Goal: Information Seeking & Learning: Learn about a topic

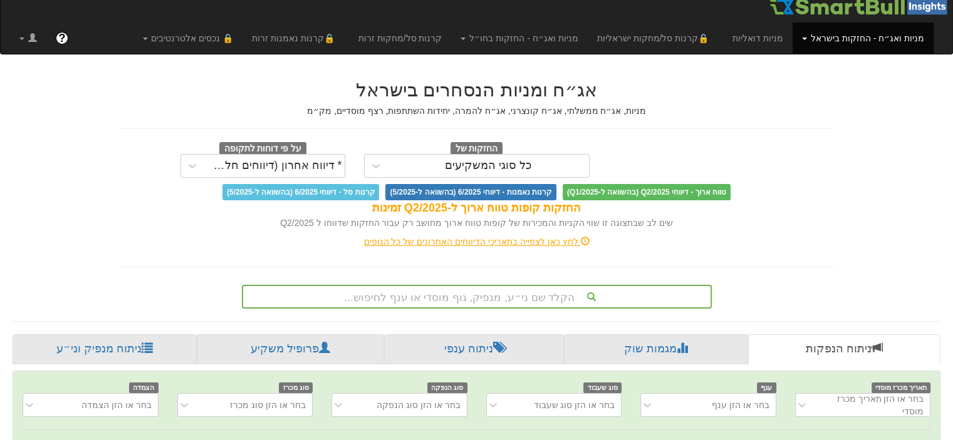
scroll to position [0, 9]
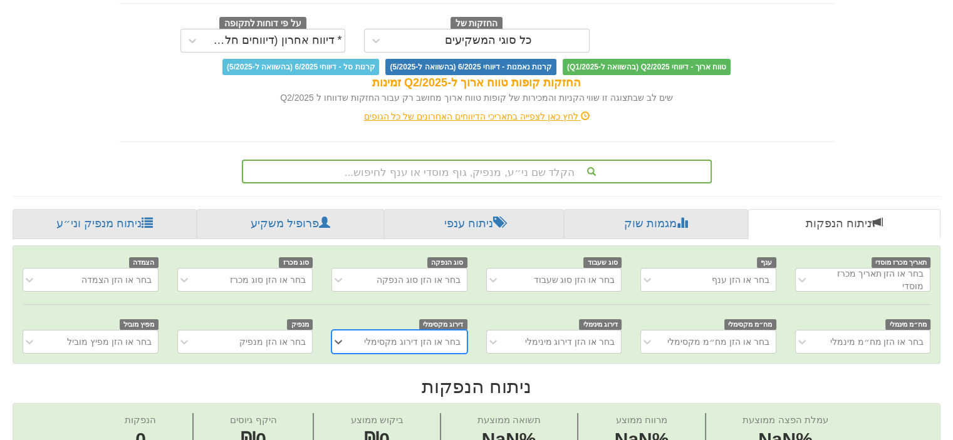
click at [517, 166] on div "הקלד שם ני״ע, מנפיק, גוף מוסדי או ענף לחיפוש..." at bounding box center [477, 172] width 470 height 24
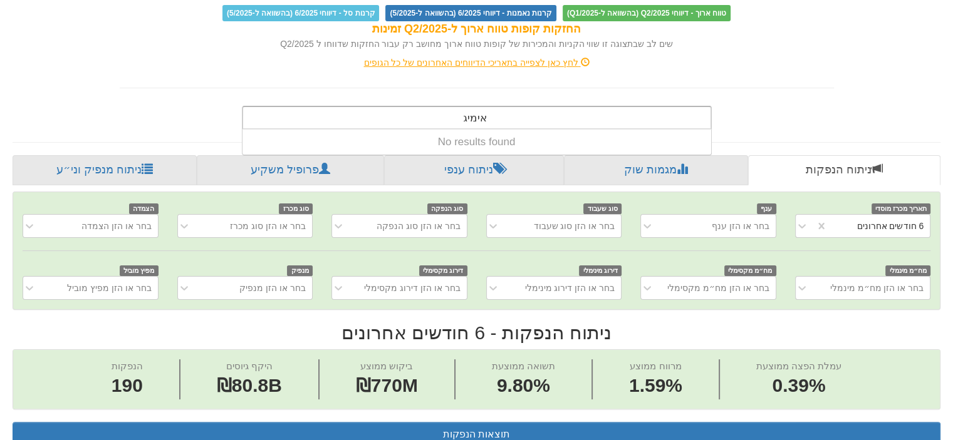
scroll to position [0, 2523]
type input "אימ"
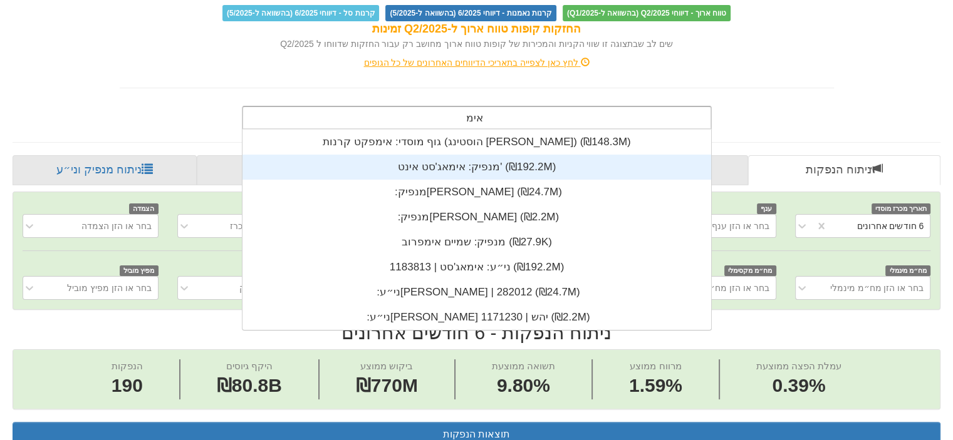
scroll to position [200, 0]
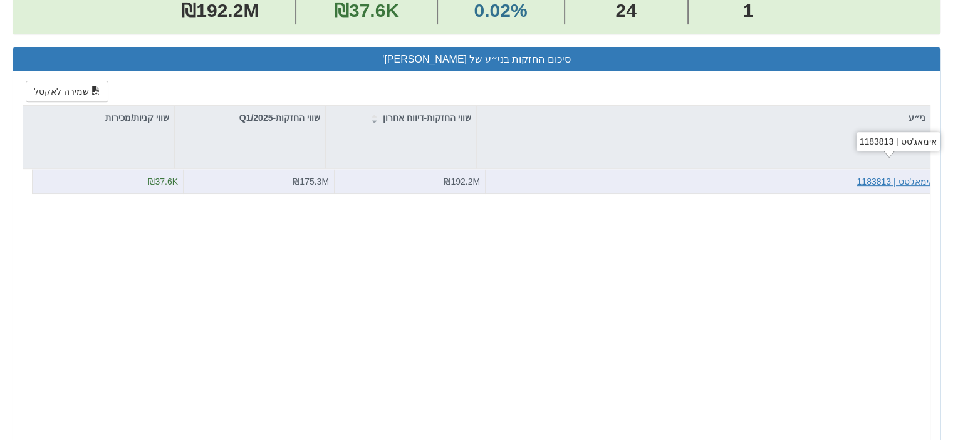
click at [906, 179] on div "אימאג'סט | 1183813" at bounding box center [895, 181] width 78 height 13
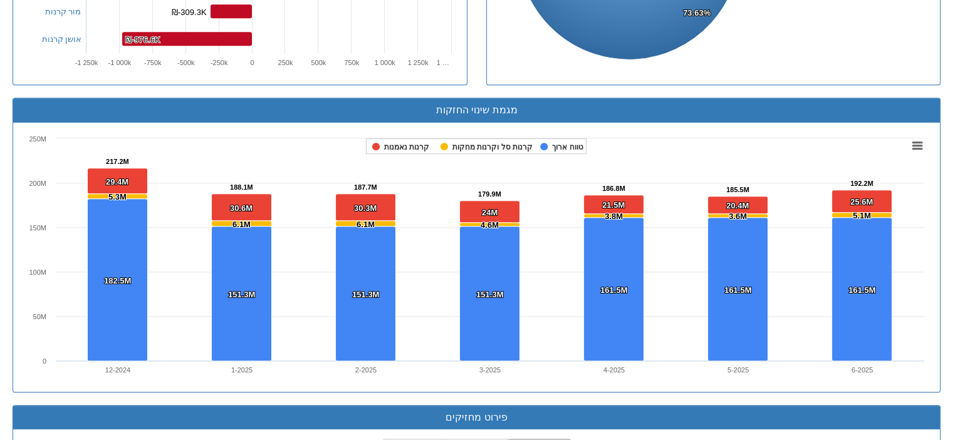
scroll to position [737, 0]
